Goal: Book appointment/travel/reservation

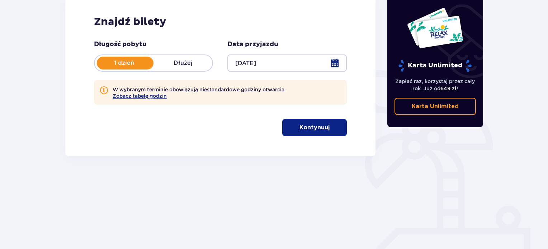
click at [313, 132] on button "Kontynuuj" at bounding box center [314, 127] width 65 height 17
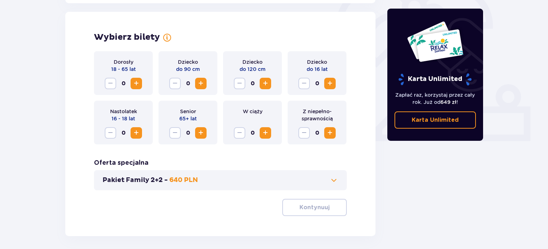
scroll to position [232, 0]
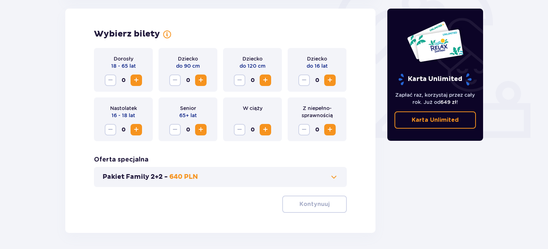
click at [138, 81] on span "Zwiększ" at bounding box center [136, 80] width 9 height 9
click at [329, 79] on span "Zwiększ" at bounding box center [330, 80] width 9 height 9
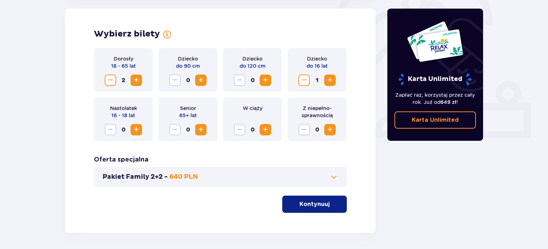
click at [334, 81] on span "Zwiększ" at bounding box center [330, 80] width 9 height 9
click at [244, 178] on button "Pakiet Family 2+2 - 640 PLN" at bounding box center [221, 177] width 236 height 9
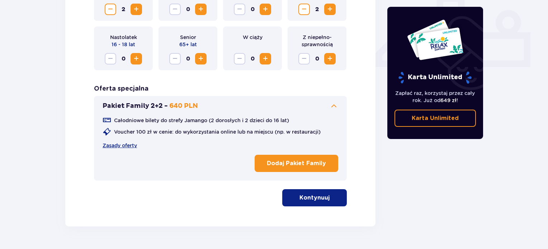
scroll to position [324, 0]
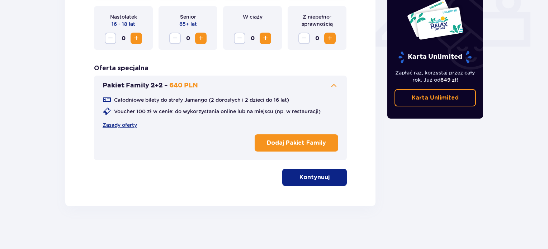
click at [318, 181] on p "Kontynuuj" at bounding box center [314, 178] width 30 height 8
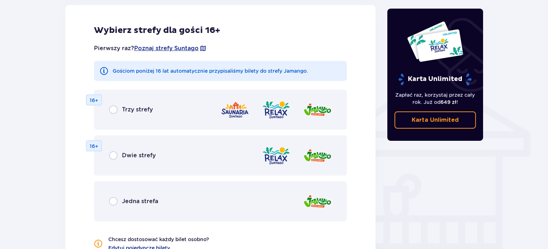
scroll to position [492, 0]
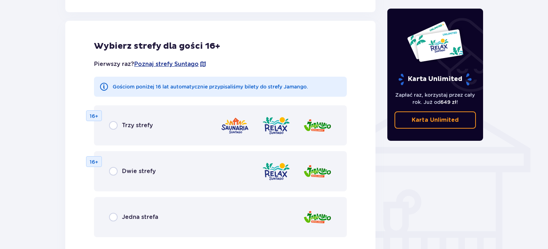
click at [137, 170] on span "Dwie strefy" at bounding box center [139, 171] width 34 height 8
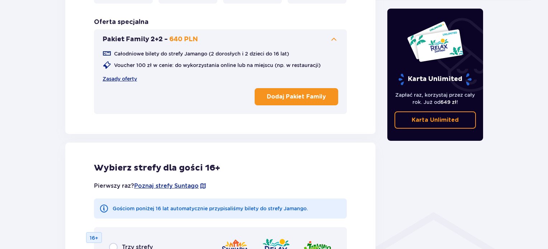
scroll to position [269, 0]
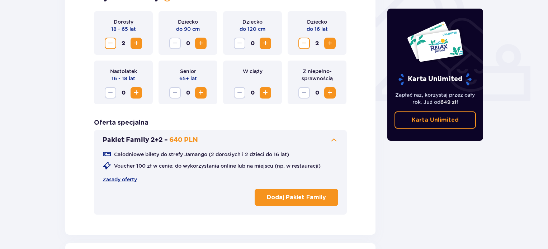
click at [296, 198] on p "Dodaj Pakiet Family" at bounding box center [296, 198] width 59 height 8
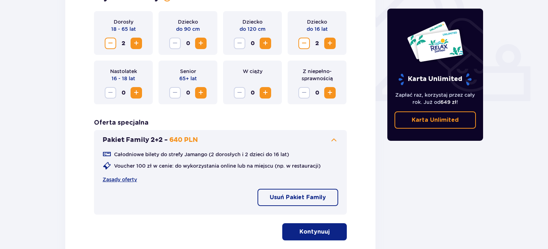
scroll to position [377, 0]
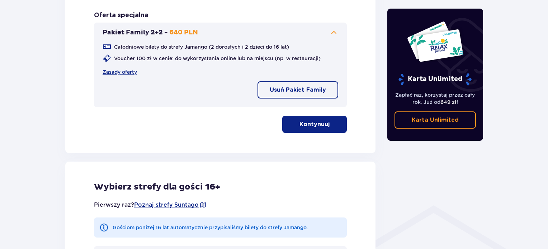
click at [330, 123] on span "button" at bounding box center [331, 124] width 9 height 9
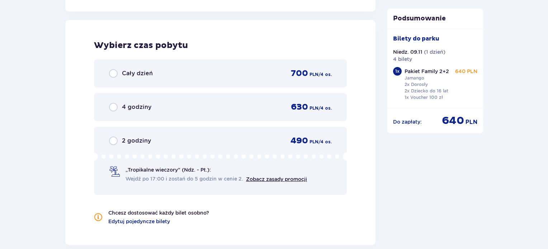
scroll to position [1007, 0]
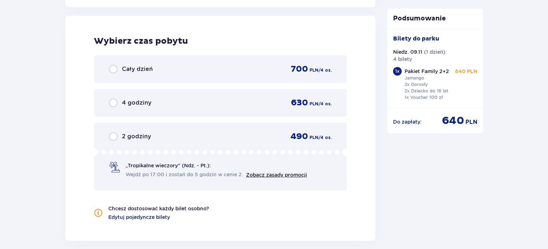
click at [142, 76] on div "Cały dzień 700 PLN / 4 os." at bounding box center [220, 69] width 253 height 28
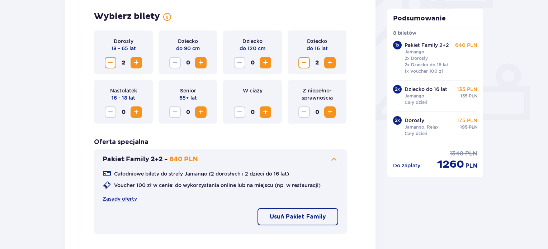
scroll to position [245, 0]
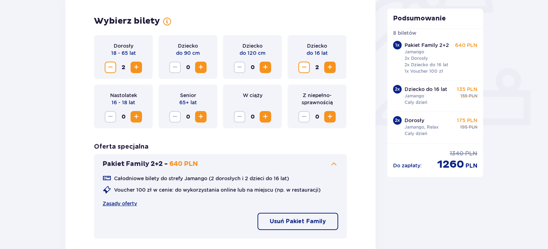
click at [111, 67] on span "Zmniejsz" at bounding box center [110, 67] width 9 height 9
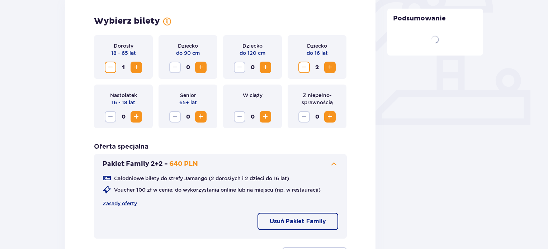
click at [111, 67] on span "Zmniejsz" at bounding box center [110, 67] width 9 height 9
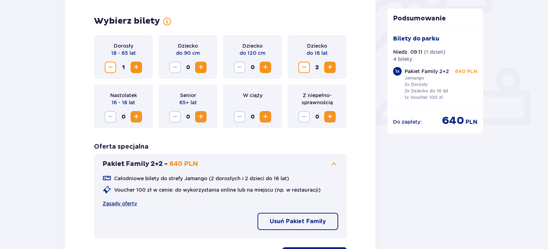
click at [307, 67] on span "Zmniejsz" at bounding box center [304, 67] width 9 height 9
click at [305, 69] on span "Zmniejsz" at bounding box center [304, 67] width 9 height 9
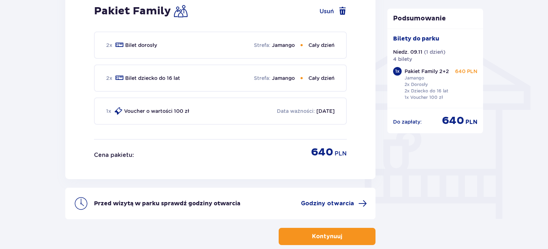
scroll to position [557, 0]
